Goal: Task Accomplishment & Management: Use online tool/utility

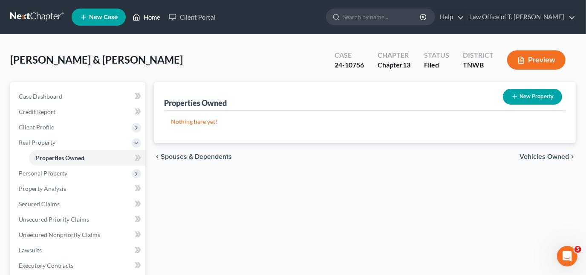
click at [149, 17] on link "Home" at bounding box center [146, 16] width 36 height 15
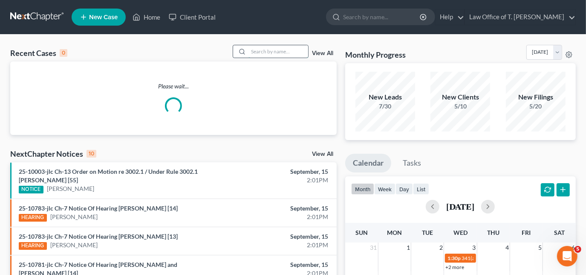
click at [266, 51] on input "search" at bounding box center [279, 51] width 60 height 12
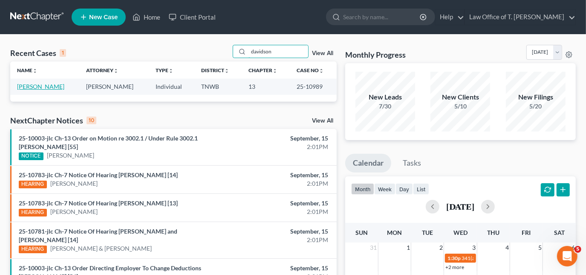
type input "davidson"
click at [44, 89] on link "[PERSON_NAME]" at bounding box center [40, 86] width 47 height 7
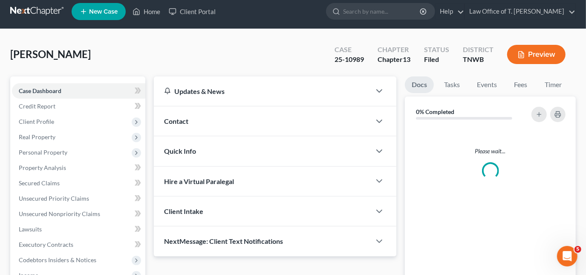
scroll to position [193, 0]
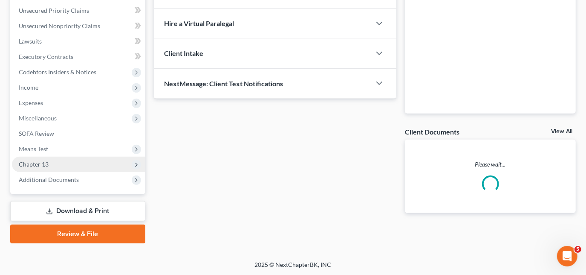
click at [49, 165] on span "Chapter 13" at bounding box center [78, 163] width 133 height 15
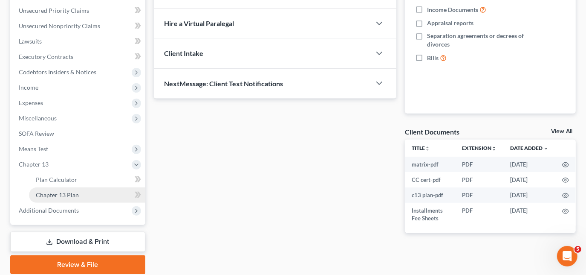
click at [72, 195] on span "Chapter 13 Plan" at bounding box center [57, 194] width 43 height 7
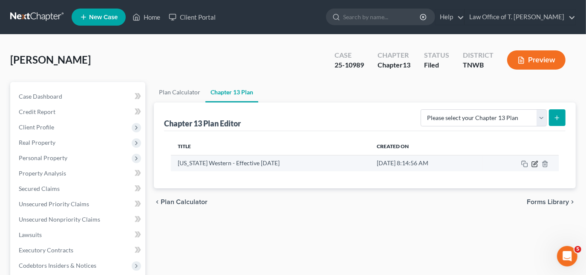
click at [532, 163] on icon "button" at bounding box center [534, 163] width 5 height 5
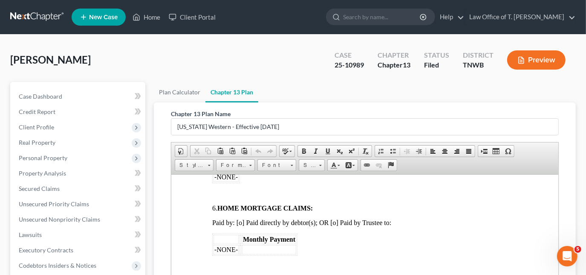
scroll to position [504, 0]
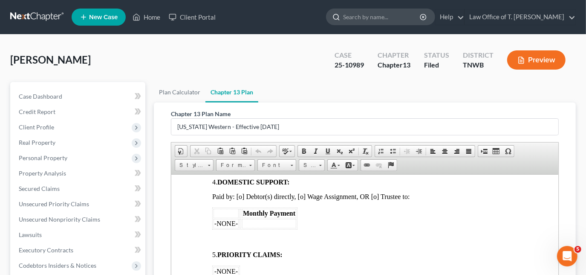
click at [364, 14] on input "search" at bounding box center [382, 17] width 78 height 16
click at [147, 19] on link "Home" at bounding box center [146, 16] width 36 height 15
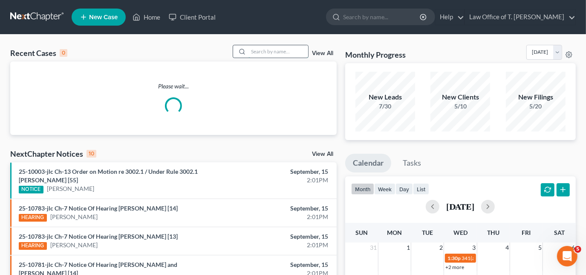
click at [265, 50] on input "search" at bounding box center [279, 51] width 60 height 12
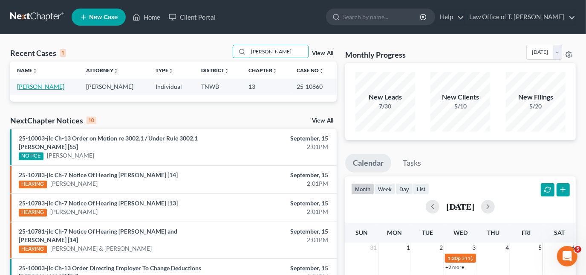
type input "[PERSON_NAME]"
click at [48, 87] on link "[PERSON_NAME]" at bounding box center [40, 86] width 47 height 7
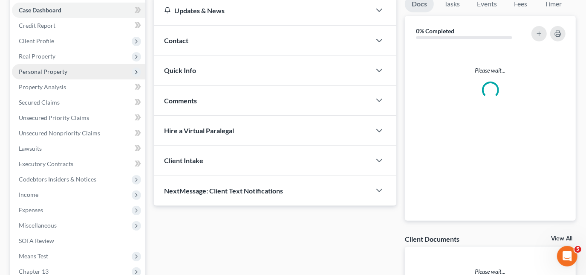
scroll to position [193, 0]
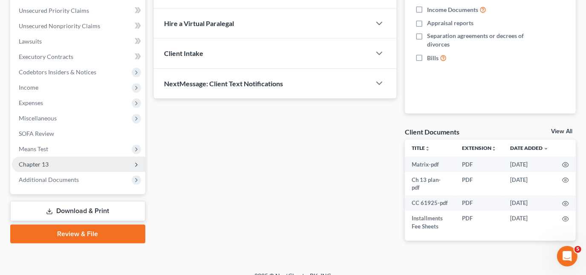
click at [50, 163] on span "Chapter 13" at bounding box center [78, 163] width 133 height 15
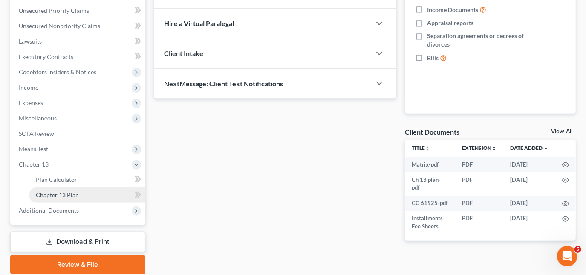
click at [82, 195] on link "Chapter 13 Plan" at bounding box center [87, 194] width 116 height 15
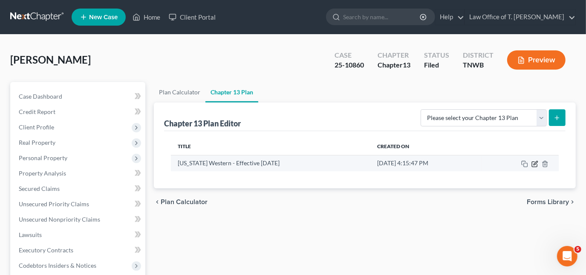
click at [533, 160] on icon "button" at bounding box center [535, 163] width 7 height 7
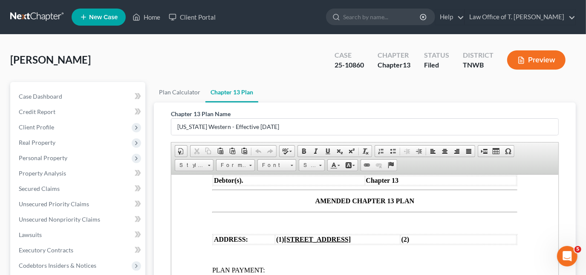
scroll to position [77, 0]
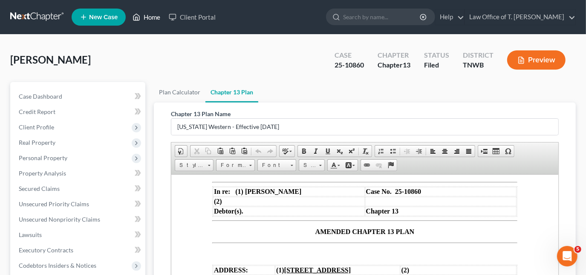
click at [152, 18] on link "Home" at bounding box center [146, 16] width 36 height 15
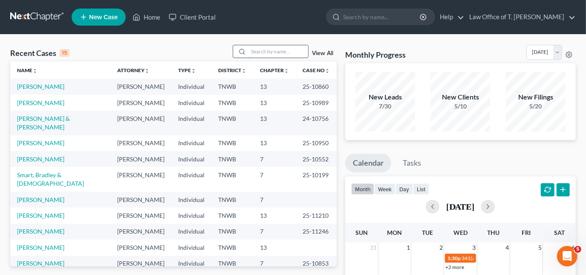
click at [270, 52] on input "search" at bounding box center [279, 51] width 60 height 12
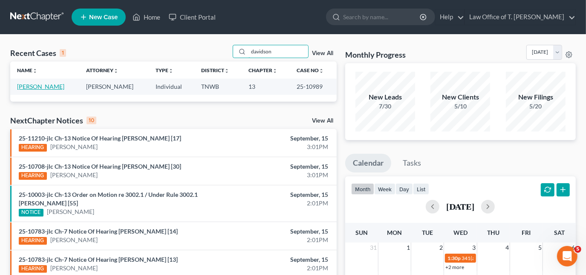
type input "davidson"
click at [51, 85] on link "[PERSON_NAME]" at bounding box center [40, 86] width 47 height 7
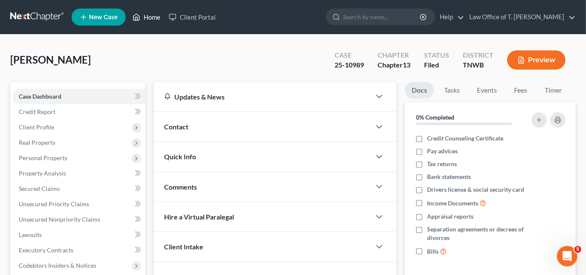
click at [147, 18] on link "Home" at bounding box center [146, 16] width 36 height 15
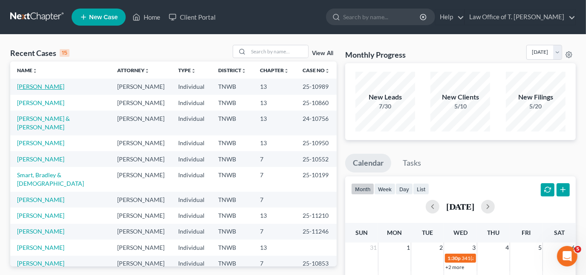
click at [45, 89] on link "[PERSON_NAME]" at bounding box center [40, 86] width 47 height 7
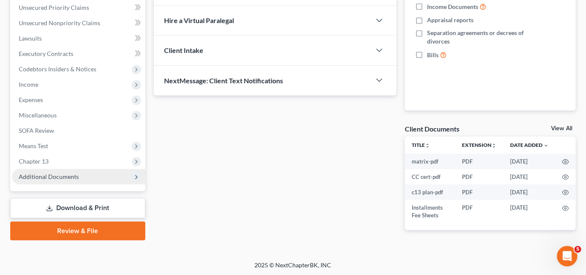
scroll to position [197, 0]
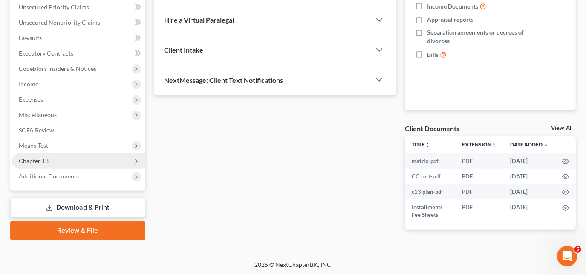
click at [50, 157] on span "Chapter 13" at bounding box center [78, 160] width 133 height 15
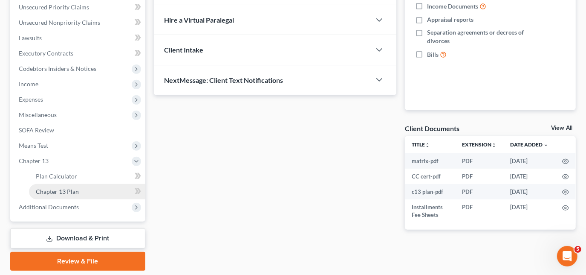
click at [71, 188] on span "Chapter 13 Plan" at bounding box center [57, 191] width 43 height 7
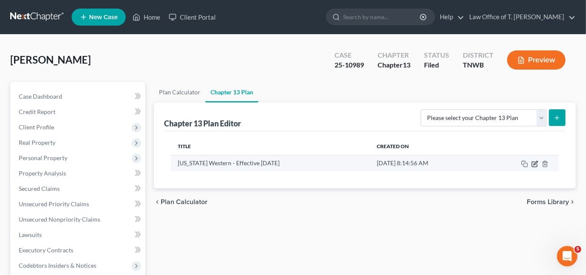
click at [533, 165] on icon "button" at bounding box center [535, 163] width 7 height 7
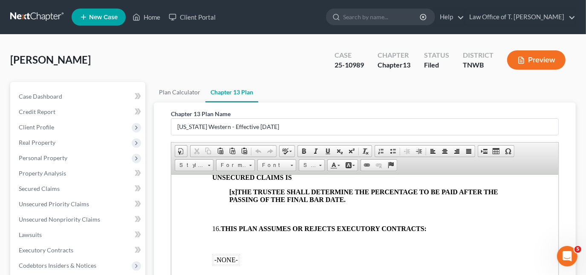
scroll to position [1240, 0]
